Goal: Information Seeking & Learning: Find specific fact

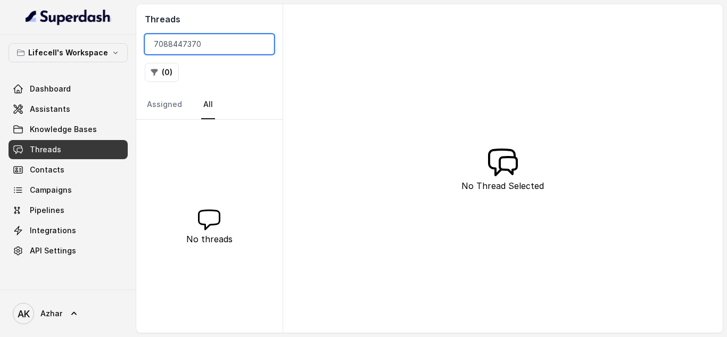
click at [165, 46] on input "7088447370" at bounding box center [209, 44] width 129 height 20
paste input "98389199"
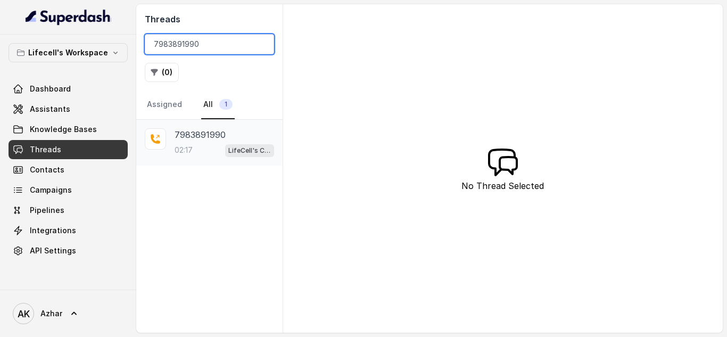
type input "7983891990"
click at [212, 133] on p "7983891990" at bounding box center [200, 134] width 51 height 13
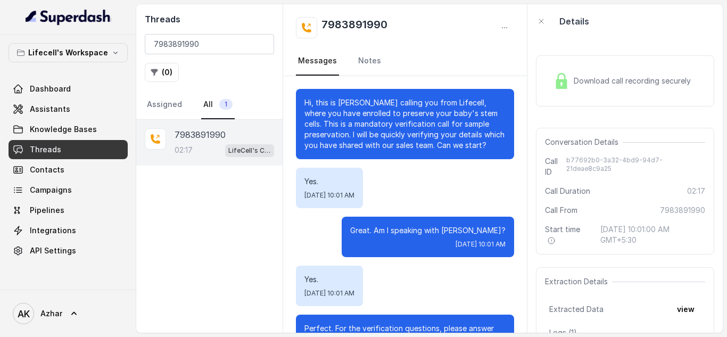
click at [594, 79] on span "Download call recording securely" at bounding box center [634, 81] width 121 height 11
